Goal: Task Accomplishment & Management: Manage account settings

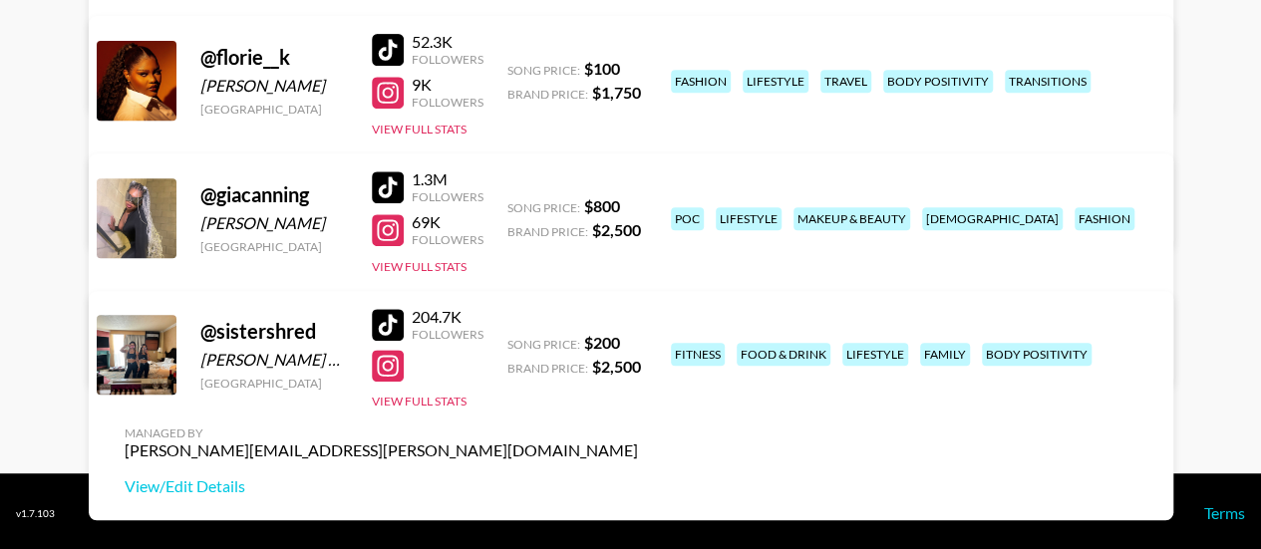
scroll to position [428, 0]
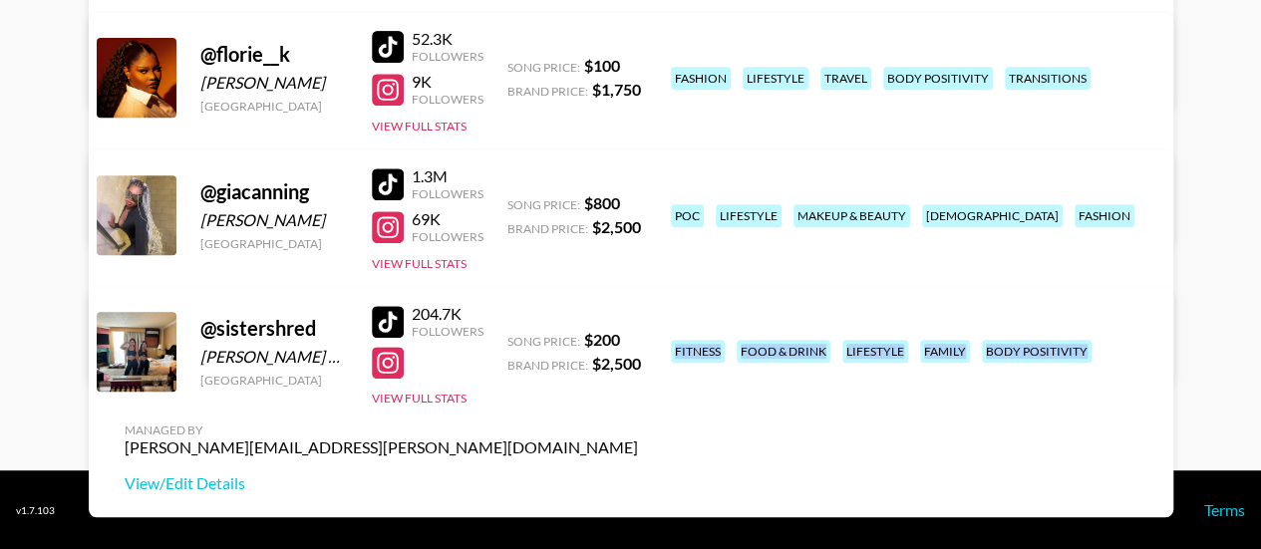
drag, startPoint x: 664, startPoint y: 316, endPoint x: 805, endPoint y: 399, distance: 163.1
click at [805, 369] on div "fitness food & drink lifestyle family body positivity" at bounding box center [909, 351] width 489 height 35
copy div "fitness food & drink lifestyle family body positivity"
click at [748, 119] on div "@ florie__k [PERSON_NAME] [GEOGRAPHIC_DATA] 52.3K Followers 9K Followers View F…" at bounding box center [631, 129] width 1085 height 232
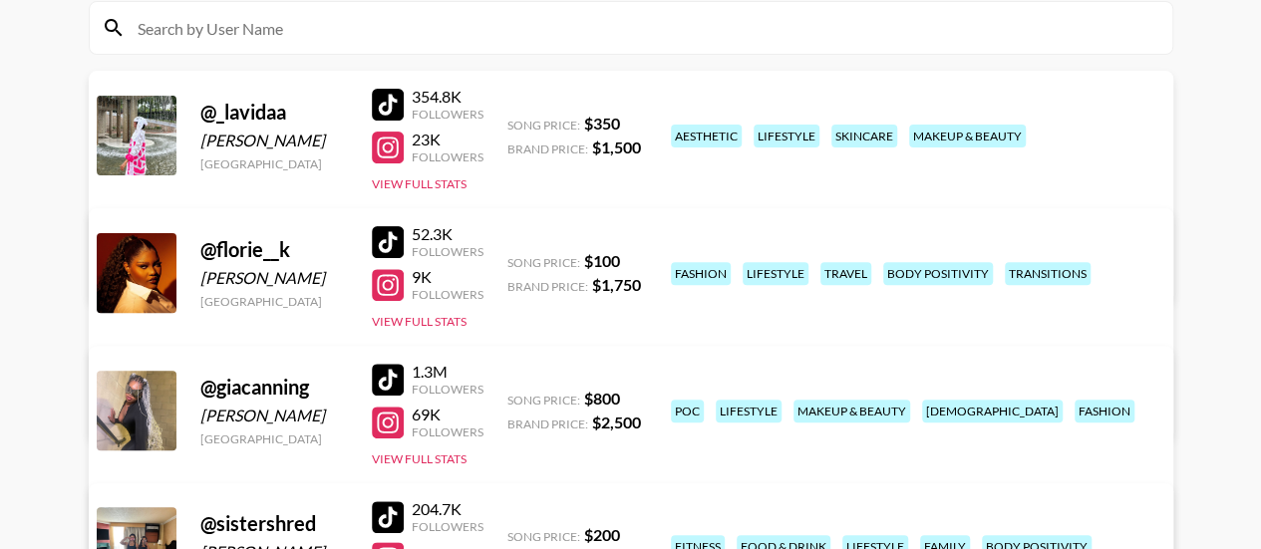
scroll to position [228, 0]
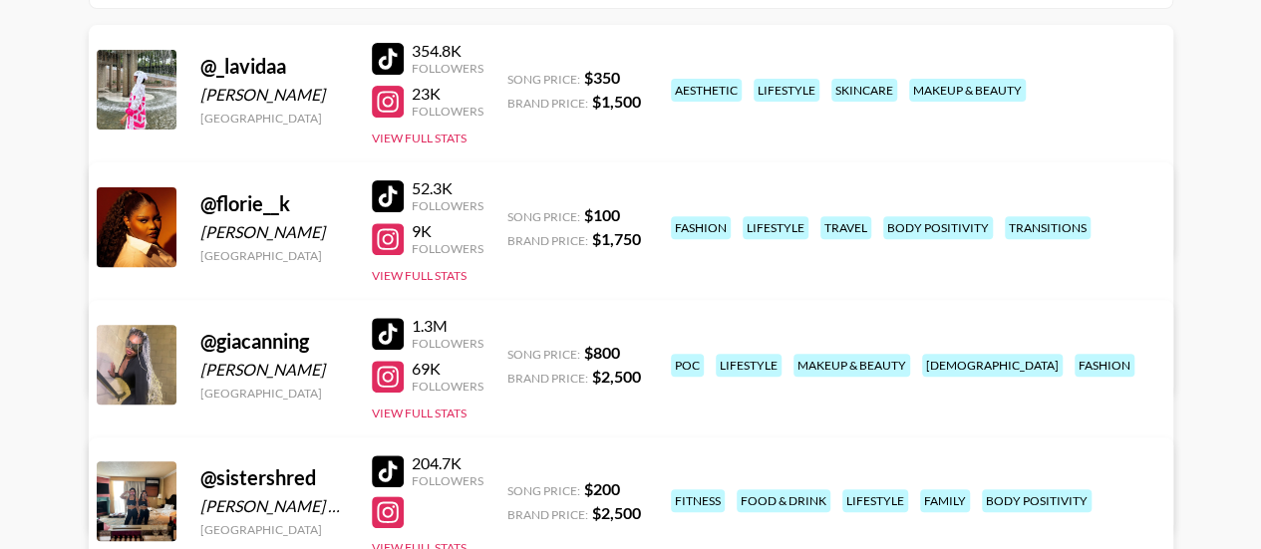
scroll to position [279, 0]
click at [638, 350] on link "View/Edit Details" at bounding box center [382, 360] width 514 height 20
click at [638, 212] on link "View/Edit Details" at bounding box center [382, 222] width 514 height 20
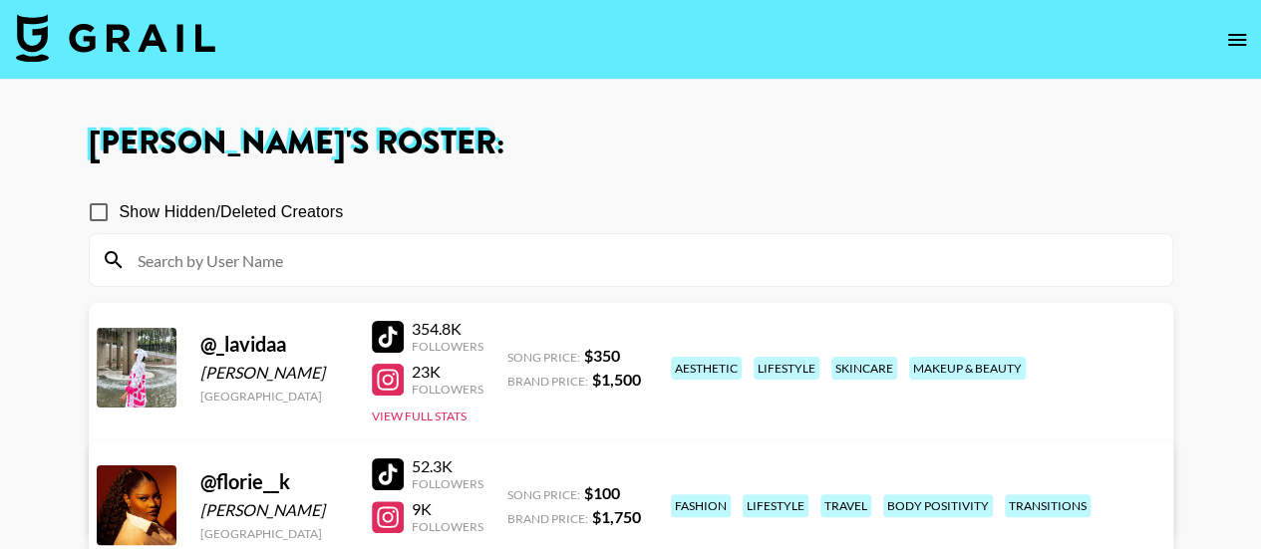
scroll to position [0, 0]
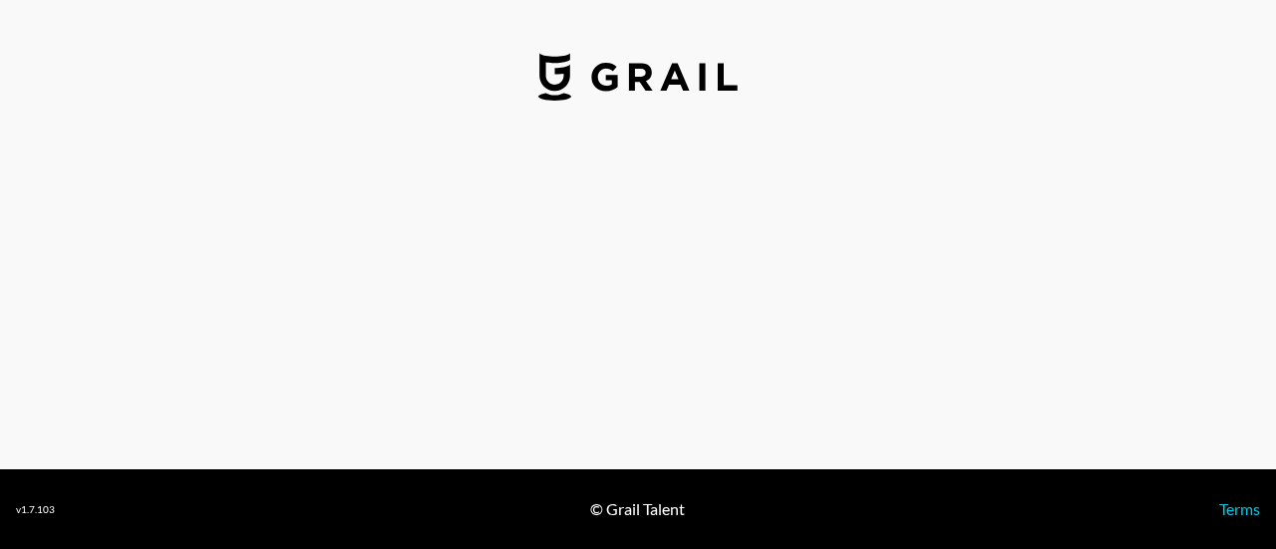
select select "USD"
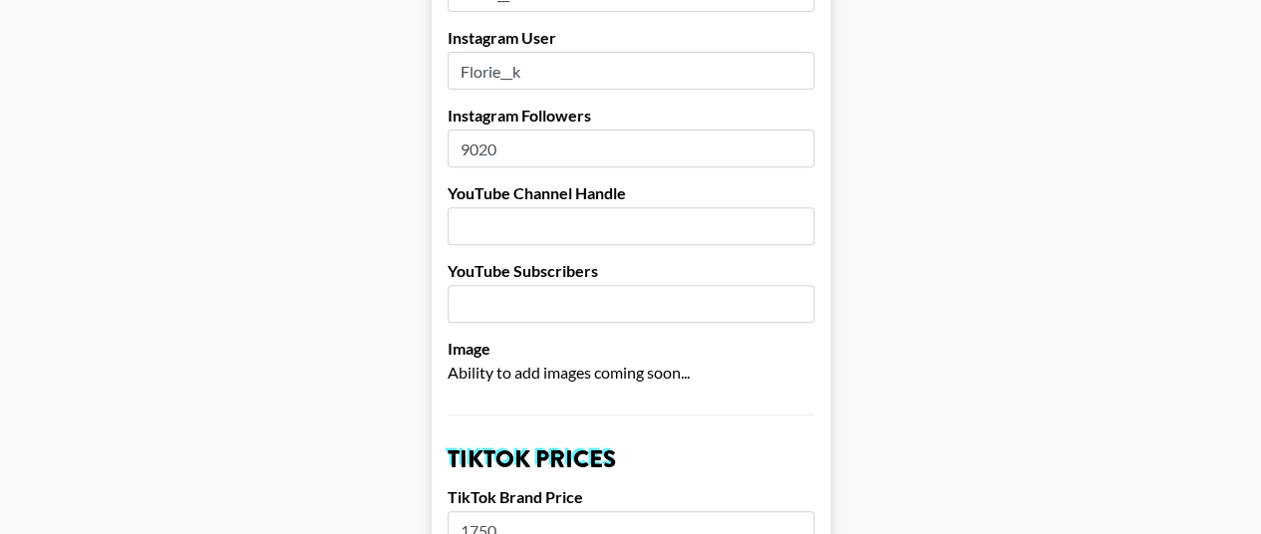
scroll to position [359, 0]
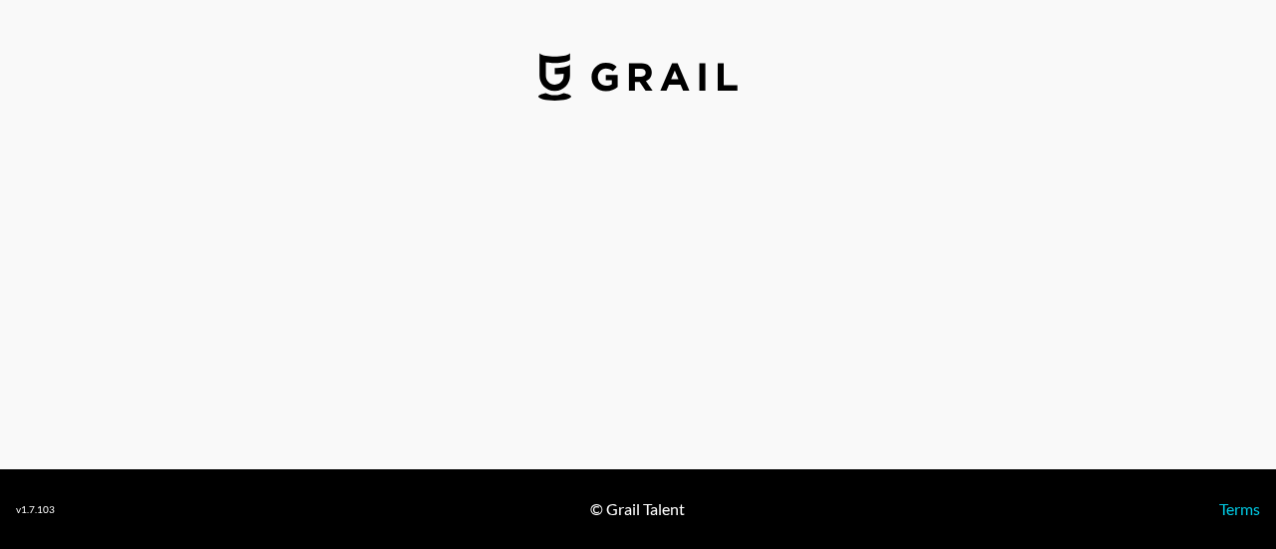
select select "USD"
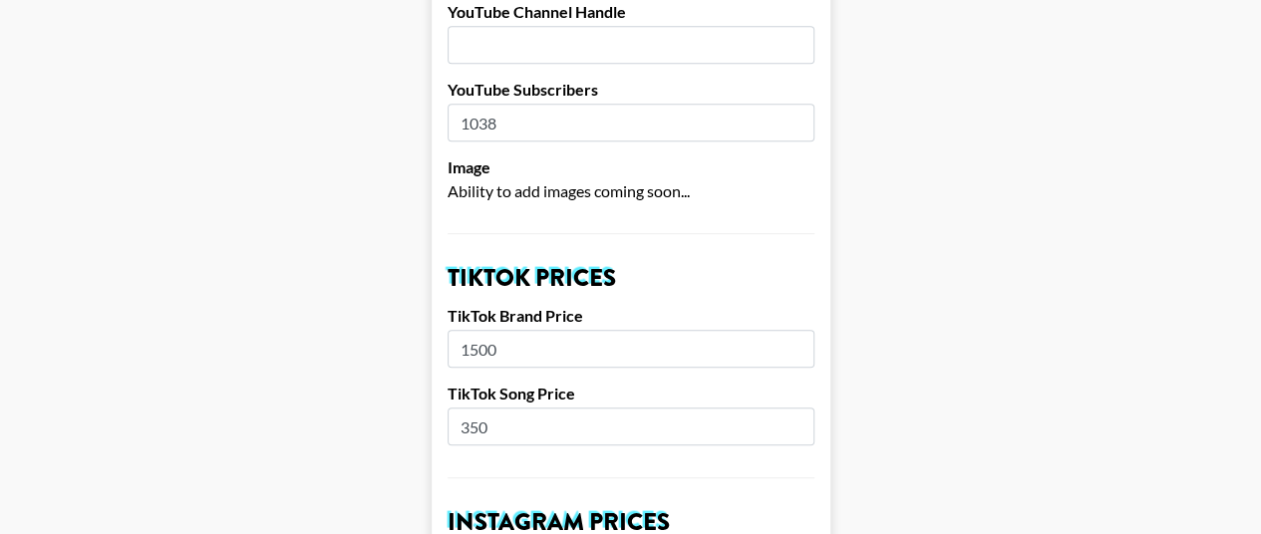
scroll to position [519, 0]
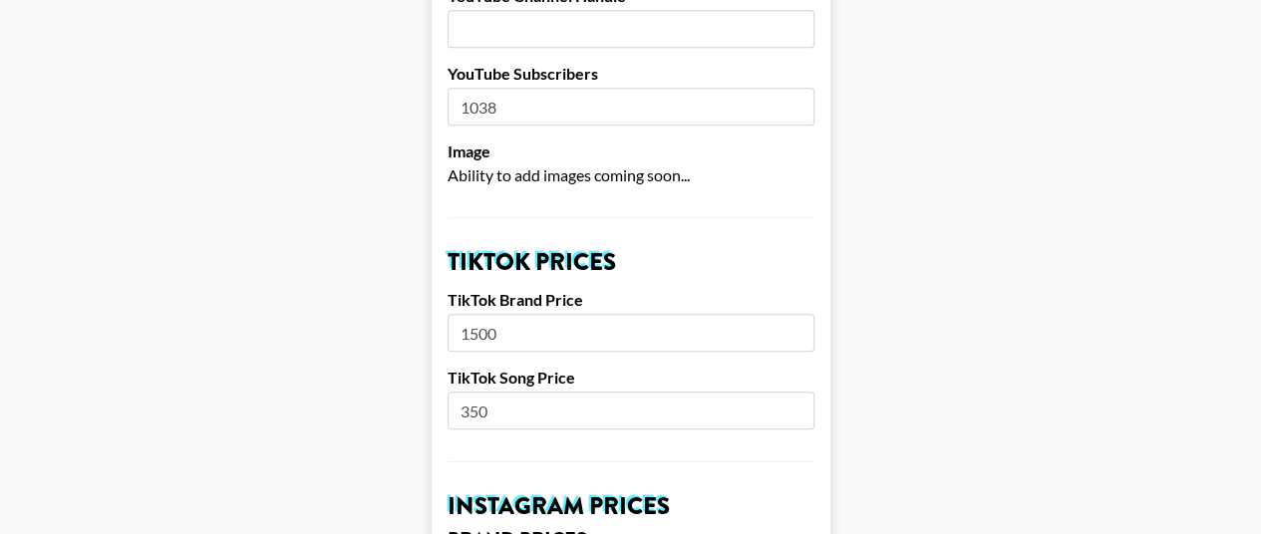
click at [550, 314] on input "1500" at bounding box center [631, 333] width 367 height 38
type input "1"
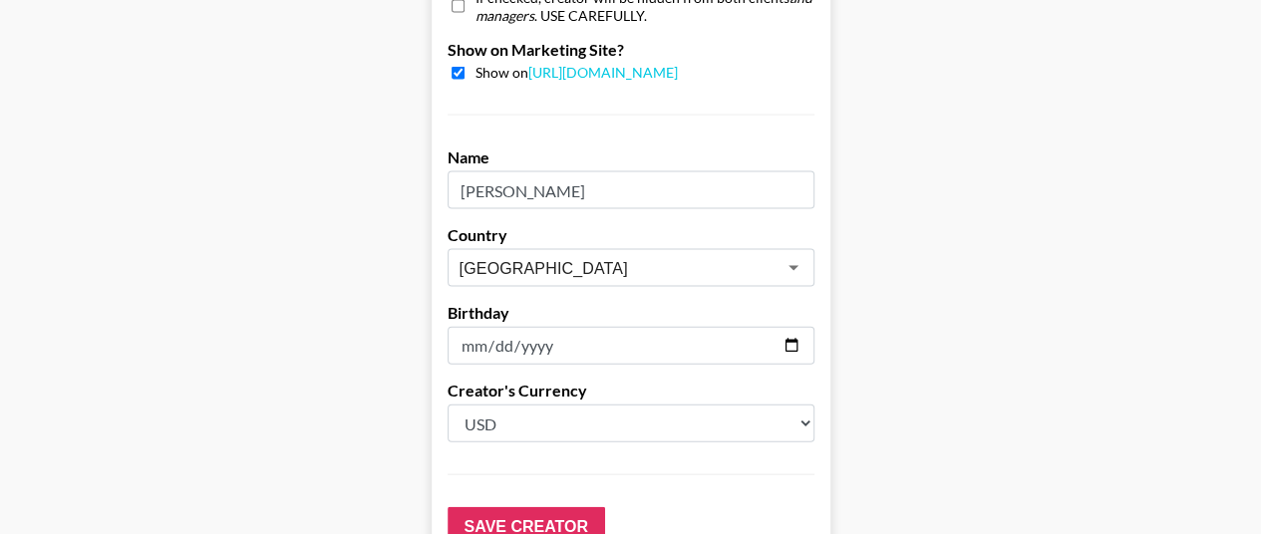
scroll to position [2074, 0]
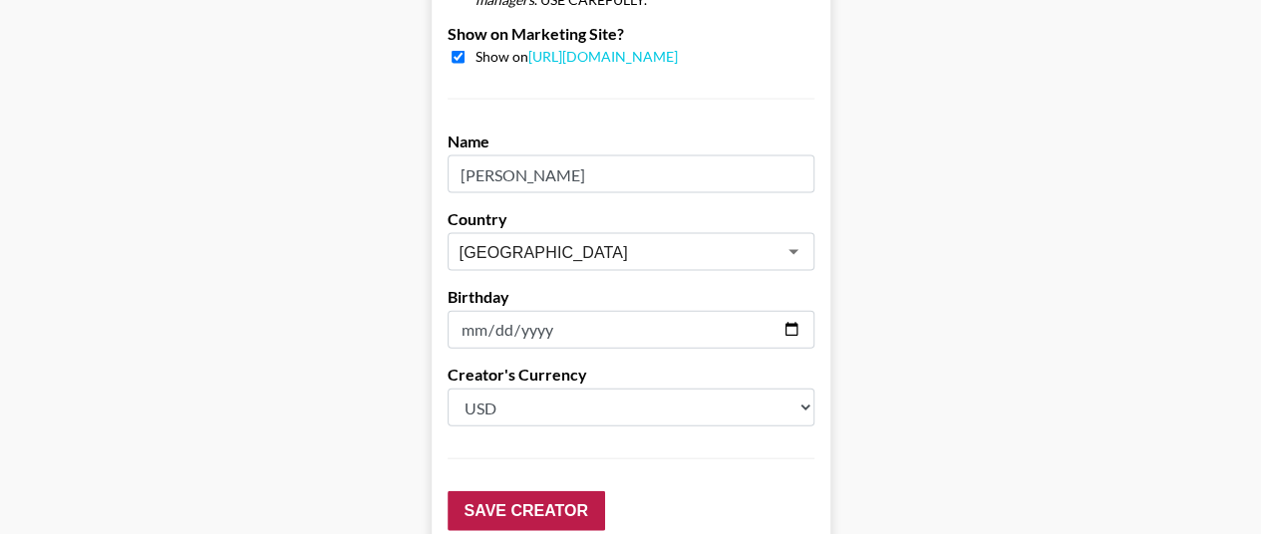
type input "2000"
click at [530, 492] on input "Save Creator" at bounding box center [527, 512] width 158 height 40
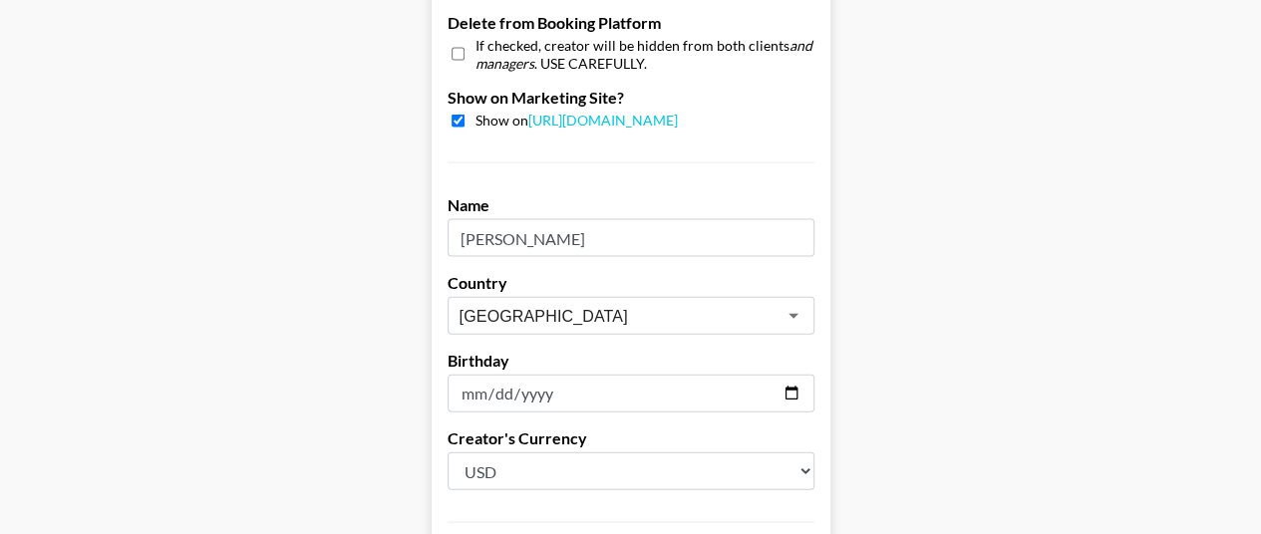
scroll to position [2138, 0]
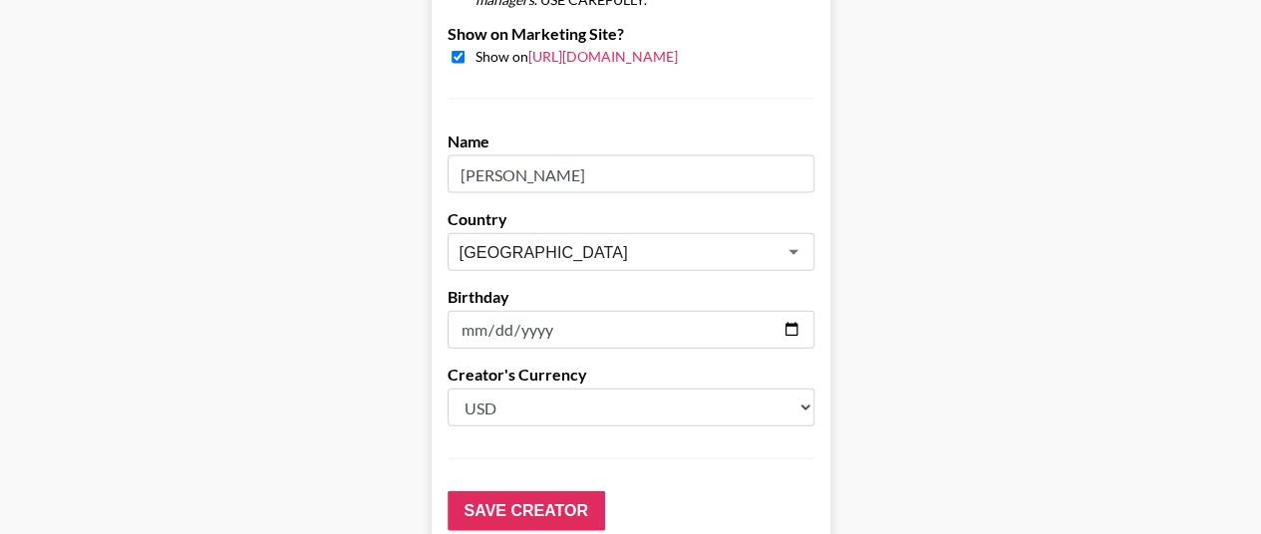
click at [658, 48] on link "https://grail-talent.com/talent" at bounding box center [603, 56] width 150 height 17
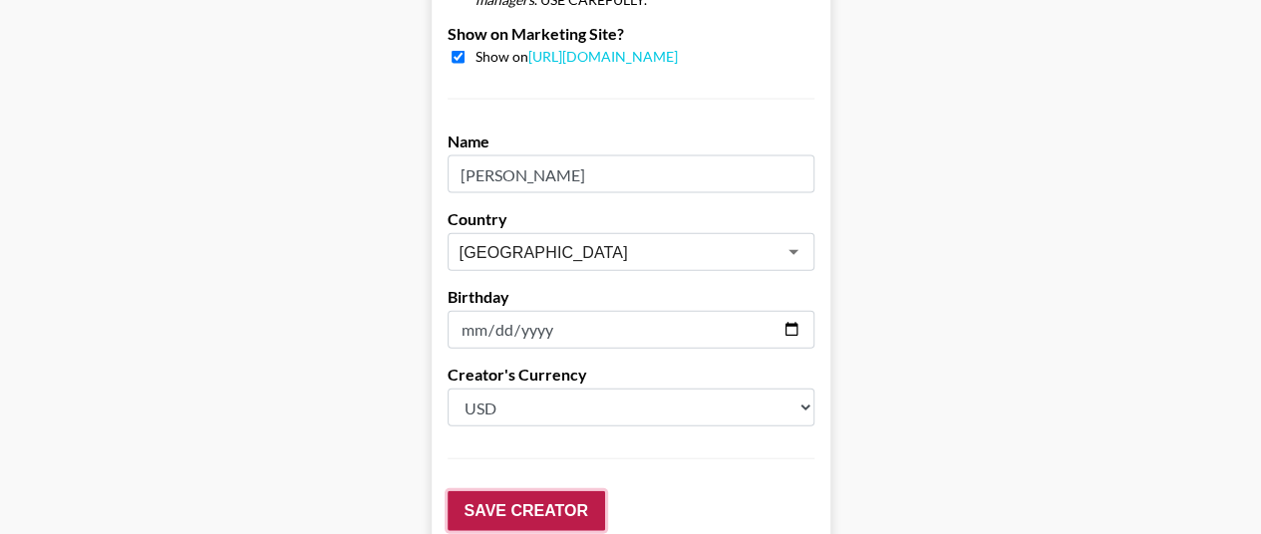
drag, startPoint x: 555, startPoint y: 477, endPoint x: 786, endPoint y: -102, distance: 622.5
